Goal: Understand process/instructions: Learn how to perform a task or action

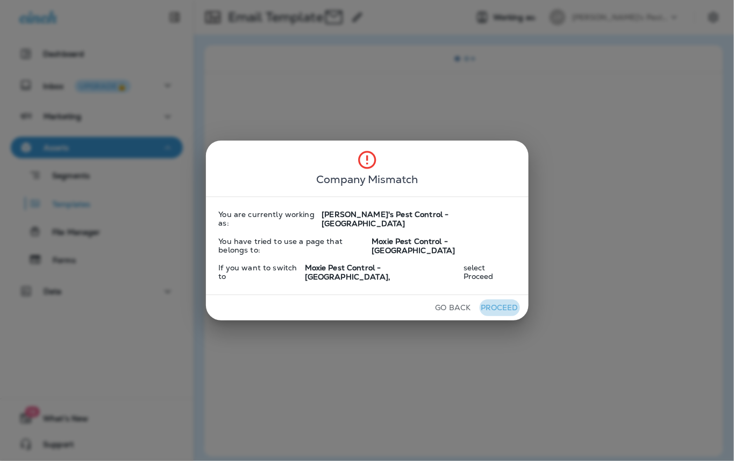
click at [494, 299] on button "Proceed" at bounding box center [500, 307] width 40 height 17
click at [496, 299] on button "Proceed" at bounding box center [500, 307] width 40 height 17
click at [495, 299] on button "Proceed" at bounding box center [500, 307] width 40 height 17
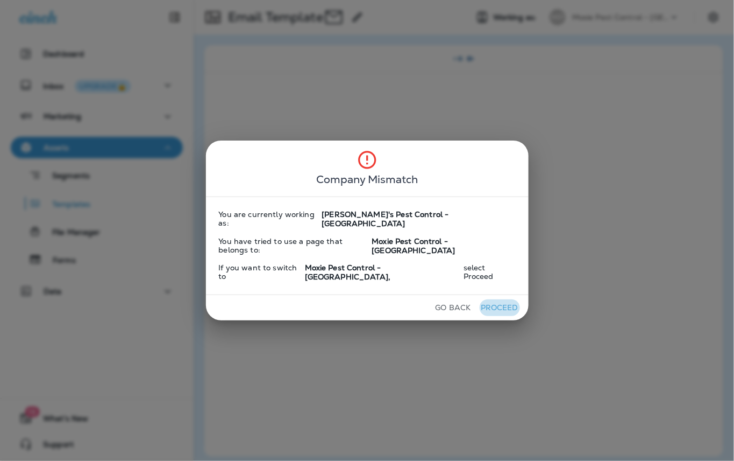
click at [495, 299] on button "Proceed" at bounding box center [500, 307] width 40 height 17
click at [496, 299] on button "Proceed" at bounding box center [500, 307] width 40 height 17
